Goal: Find specific page/section: Find specific page/section

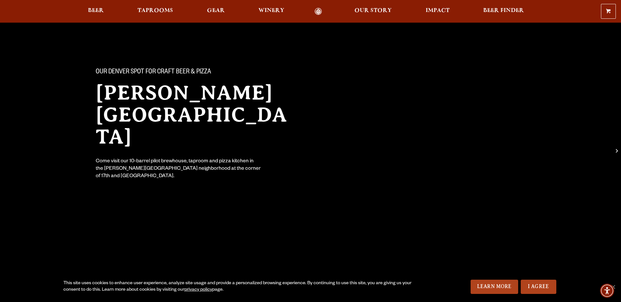
scroll to position [16, 0]
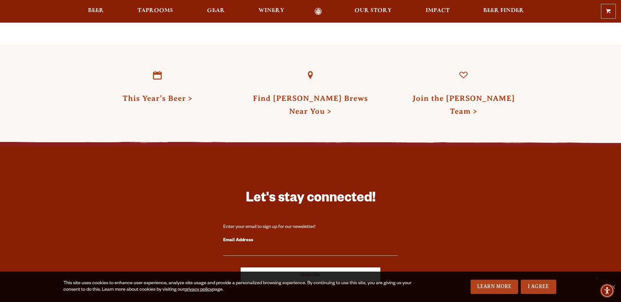
scroll to position [1734, 0]
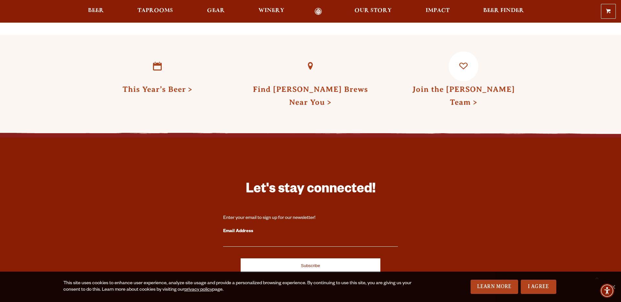
click at [479, 85] on link "Join the [PERSON_NAME] Team" at bounding box center [463, 95] width 103 height 21
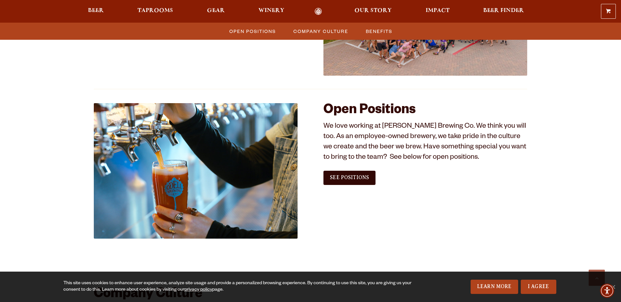
scroll to position [332, 0]
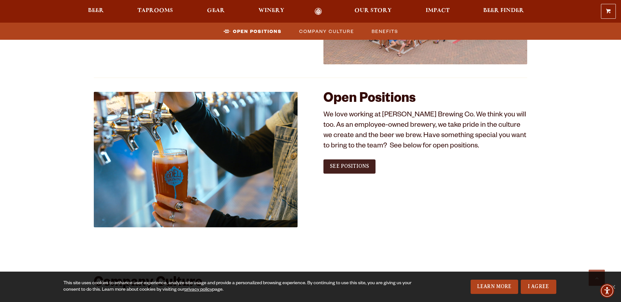
click at [362, 162] on link "See Positions" at bounding box center [349, 166] width 52 height 14
